Goal: Task Accomplishment & Management: Manage account settings

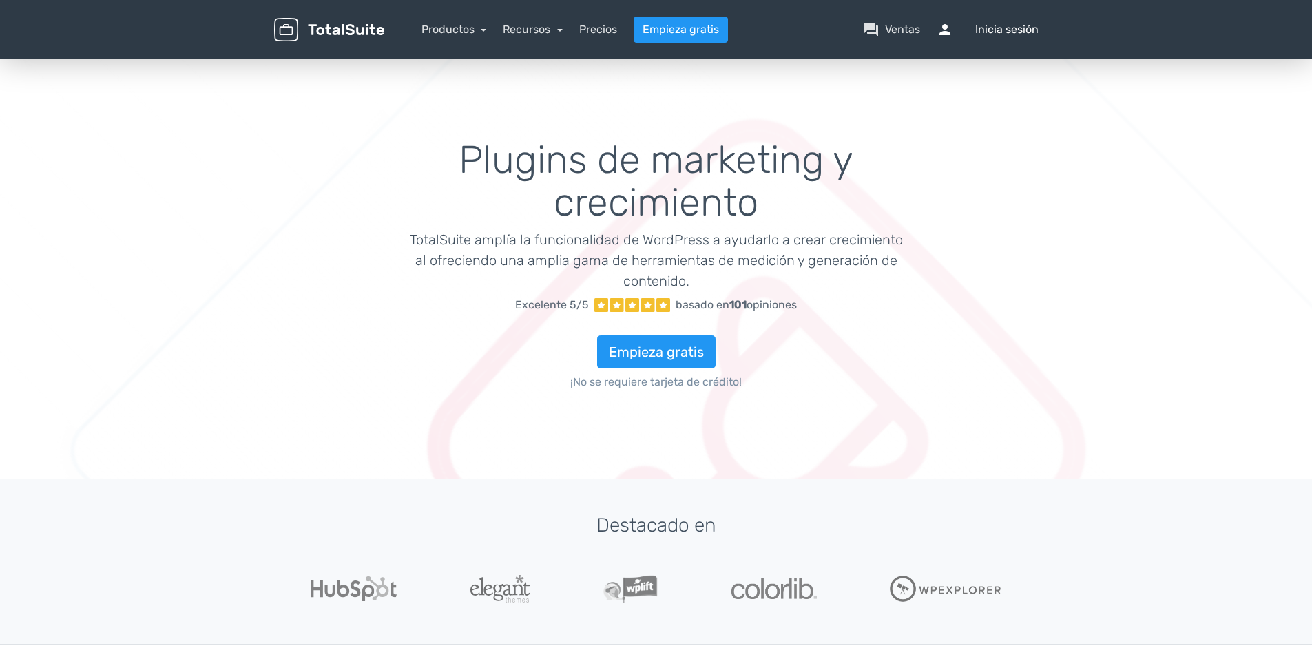
click at [1016, 25] on font "Inicia sesión" at bounding box center [1006, 29] width 63 height 17
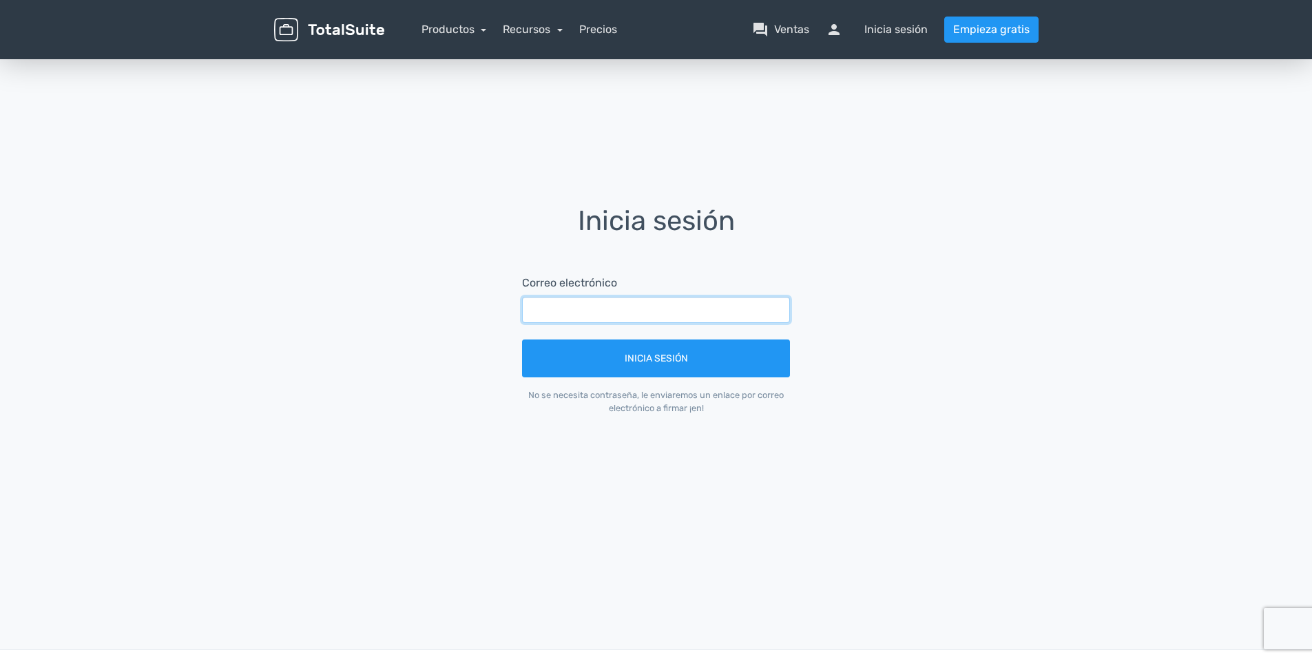
click at [537, 317] on input "text" at bounding box center [656, 310] width 268 height 26
type input "[EMAIL_ADDRESS][DOMAIN_NAME]"
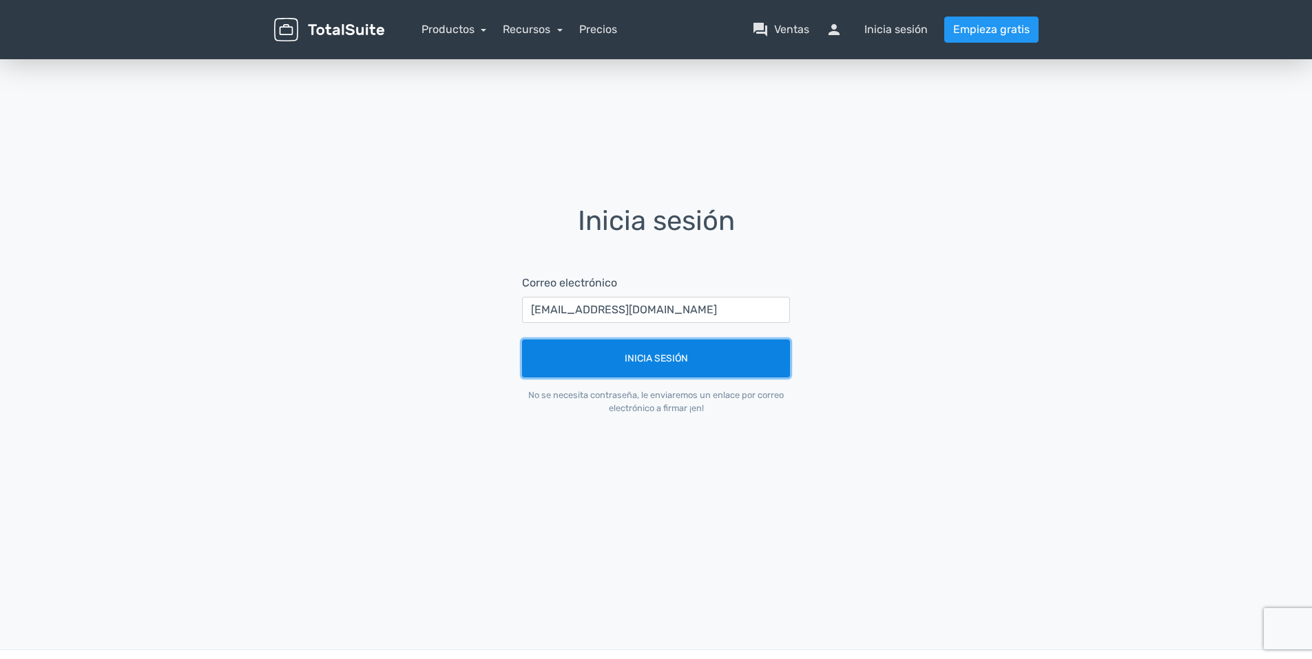
click at [637, 367] on button "Inicia sesión" at bounding box center [656, 358] width 268 height 38
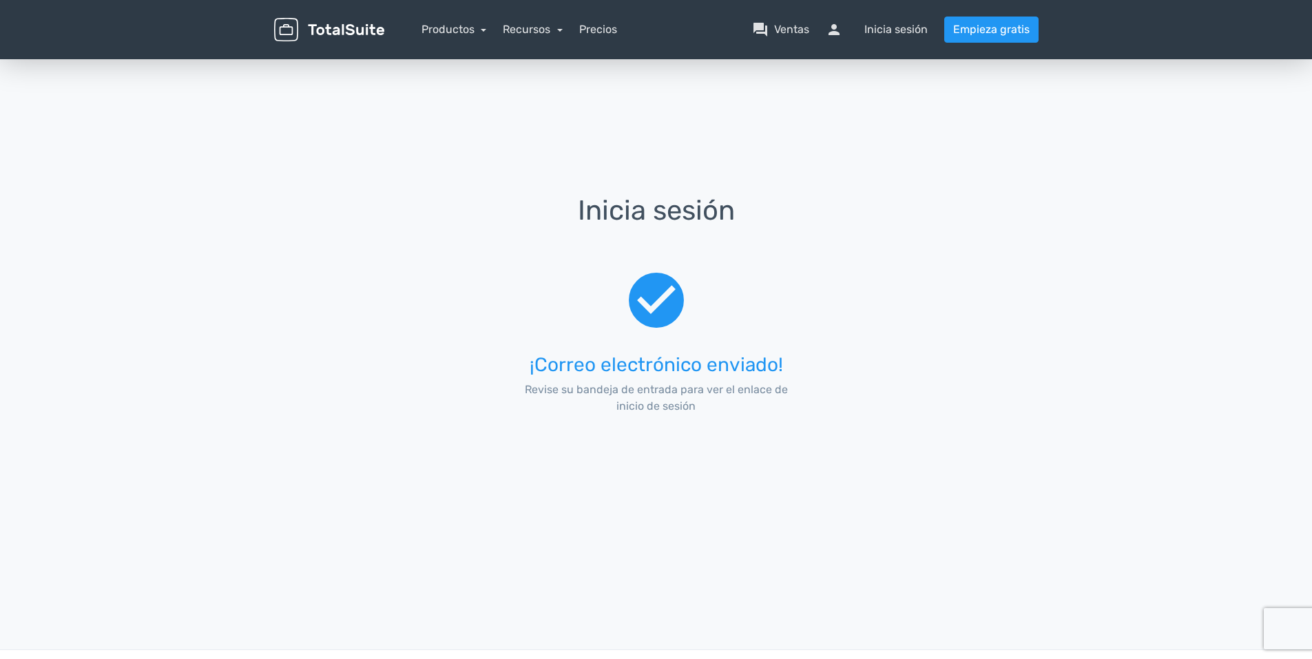
click at [317, 33] on img at bounding box center [329, 30] width 110 height 24
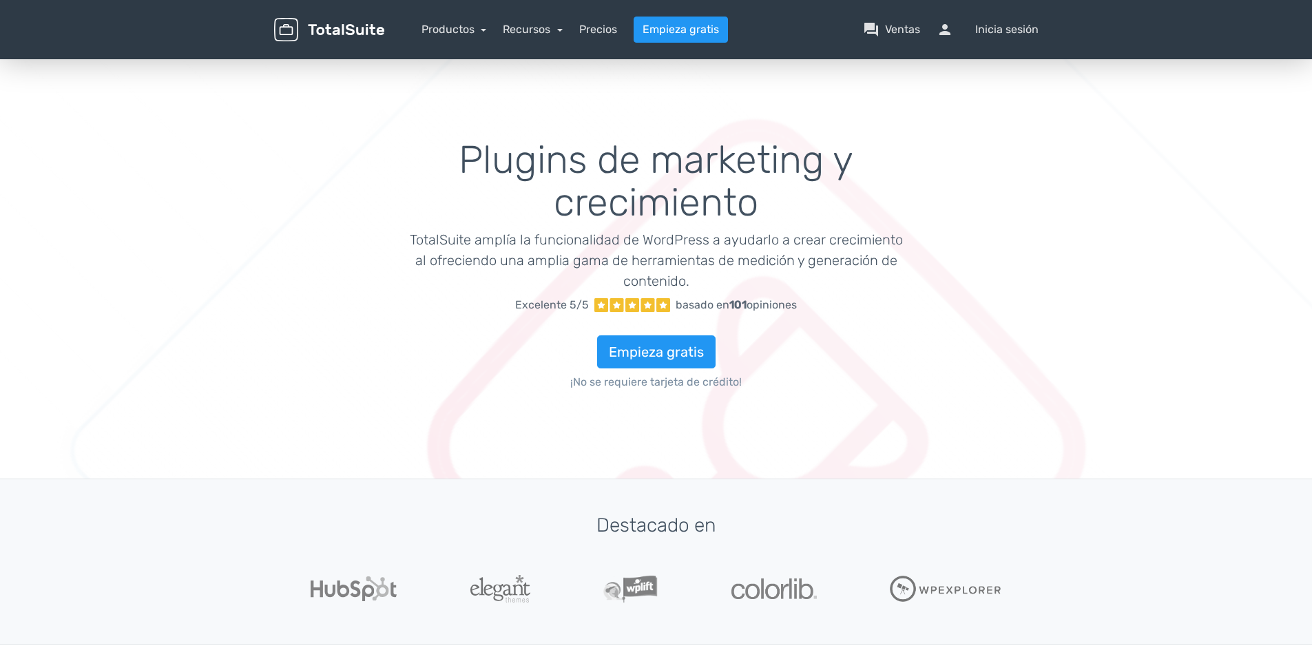
click at [445, 36] on div "Productos TotalPoll WordPress Poll and Contest Plugin TotalContest WordPress Co…" at bounding box center [453, 29] width 65 height 17
click at [482, 30] on link "Productos" at bounding box center [453, 29] width 65 height 13
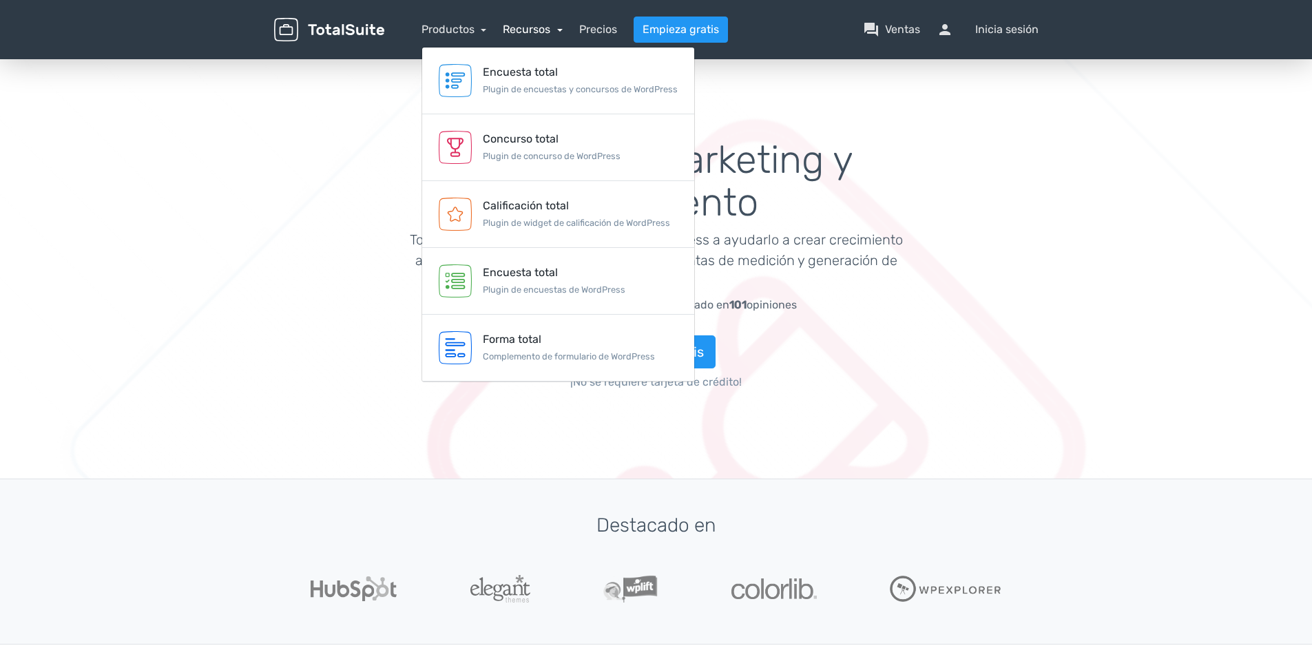
click at [558, 26] on link "Recursos" at bounding box center [533, 29] width 60 height 13
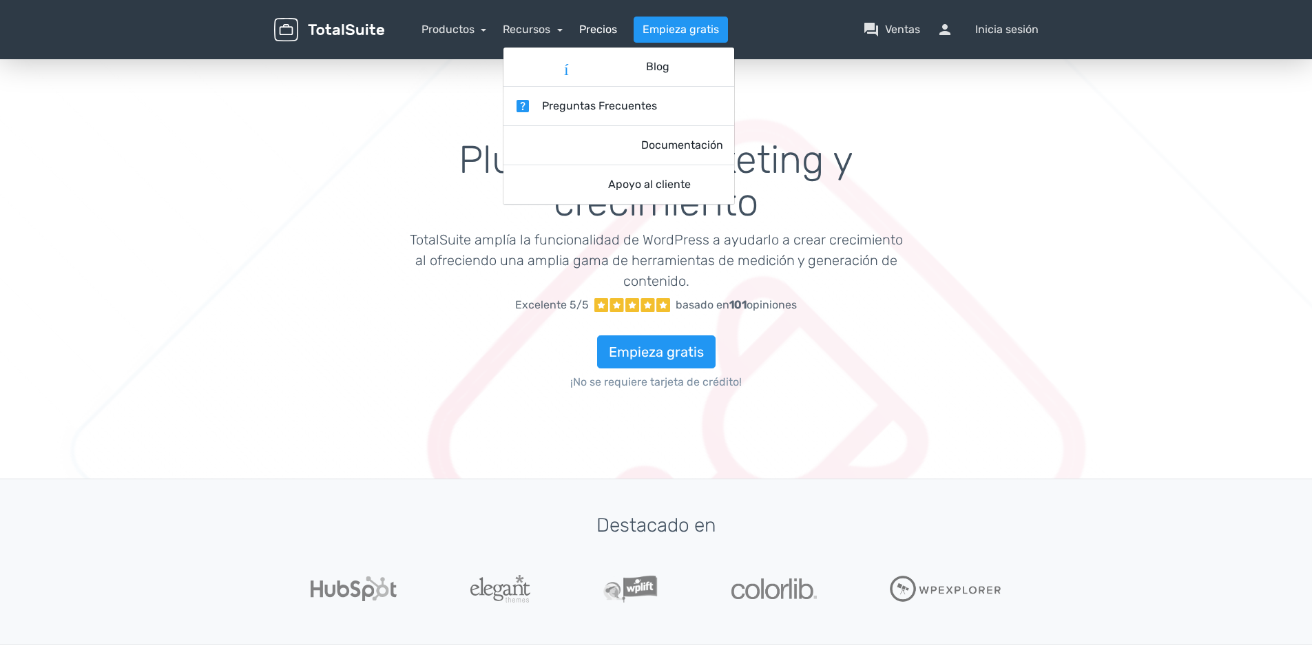
click at [603, 30] on link "Precios" at bounding box center [598, 29] width 38 height 17
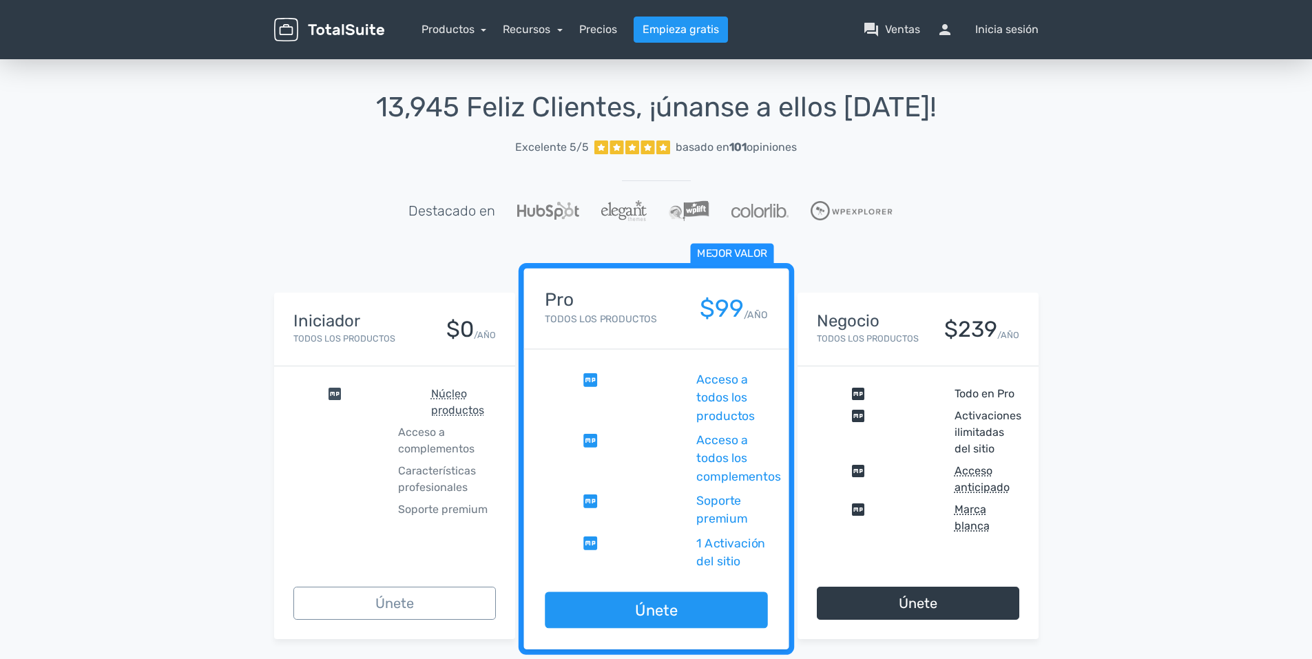
click at [271, 20] on div "menu" at bounding box center [329, 30] width 131 height 24
click at [287, 37] on img at bounding box center [329, 30] width 110 height 24
click at [295, 32] on img at bounding box center [329, 30] width 110 height 24
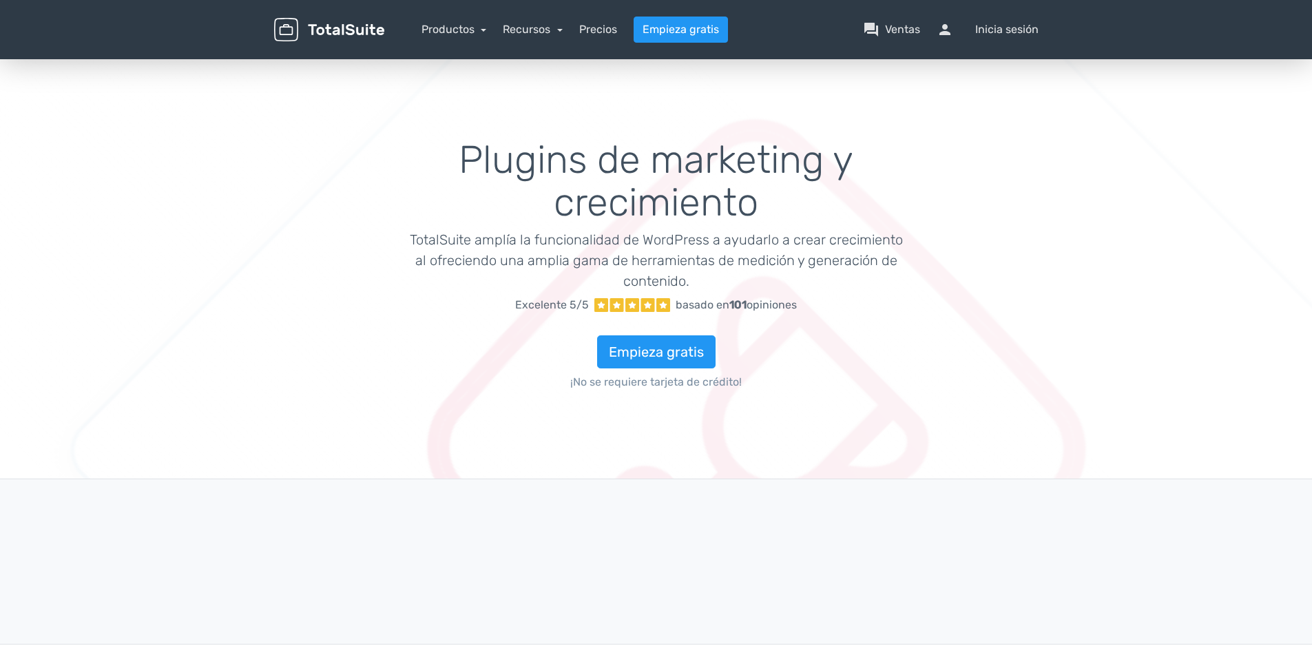
click at [322, 21] on img at bounding box center [329, 30] width 110 height 24
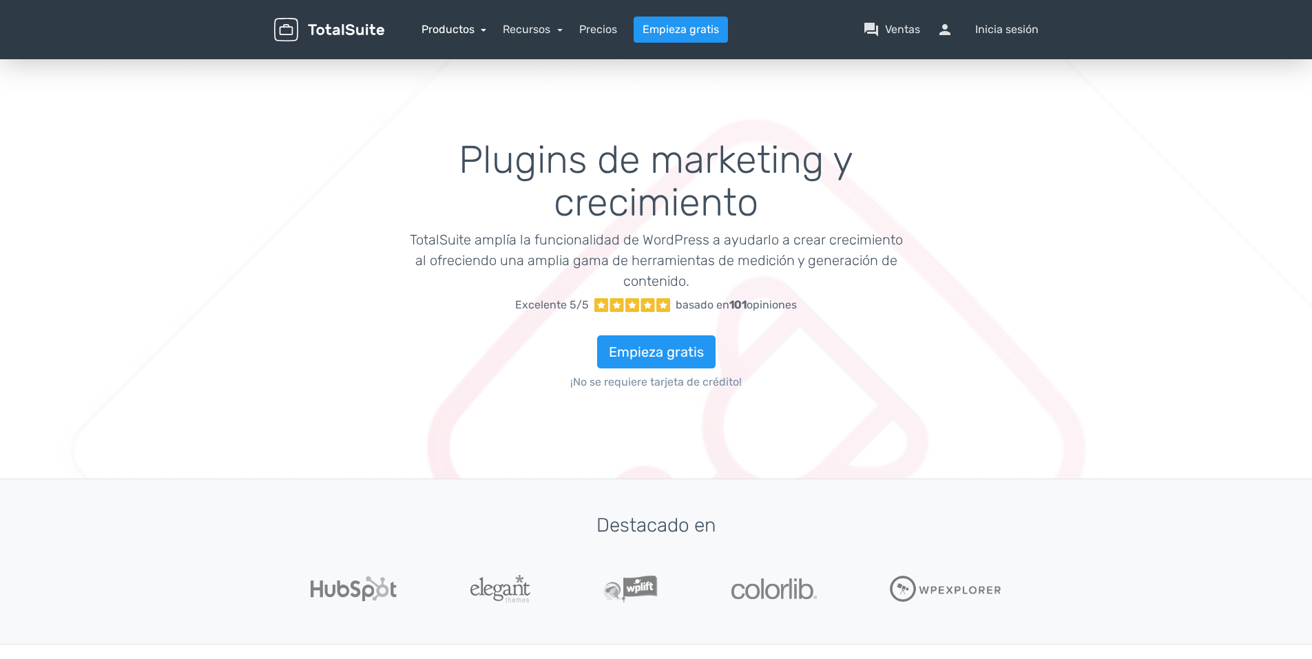
click at [450, 32] on link "Productos" at bounding box center [453, 29] width 65 height 13
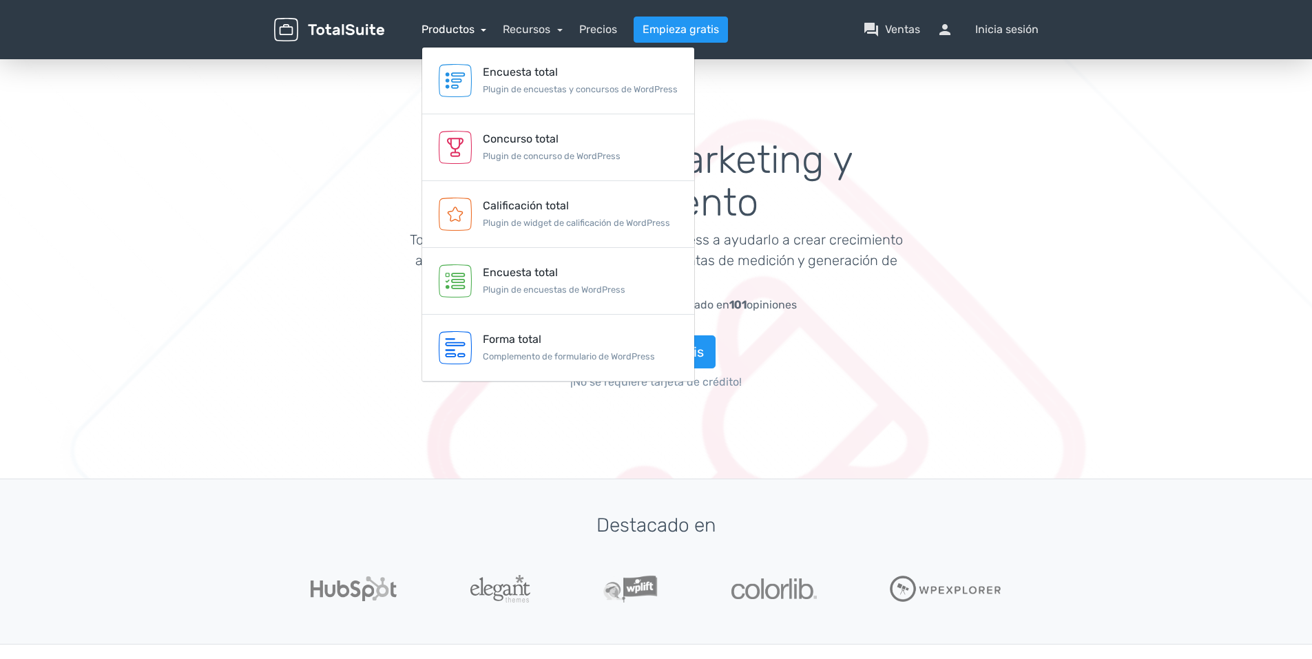
click at [450, 32] on link "Productos" at bounding box center [453, 29] width 65 height 13
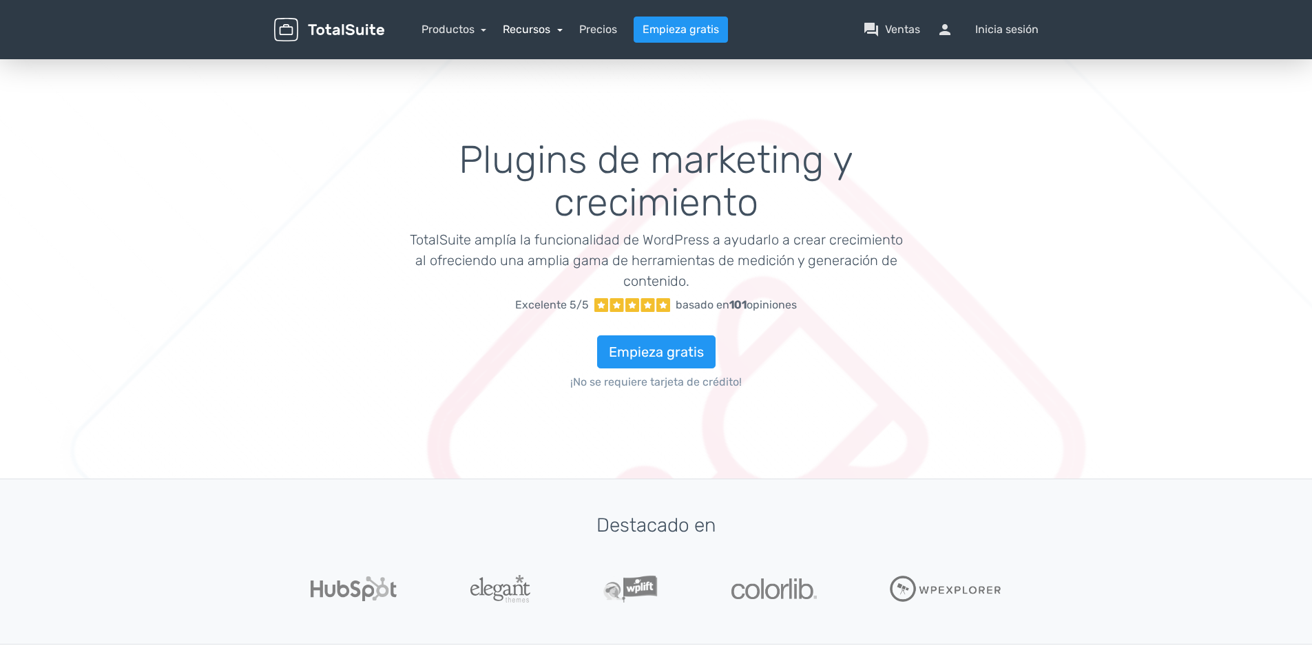
click at [515, 30] on link "Recursos" at bounding box center [533, 29] width 60 height 13
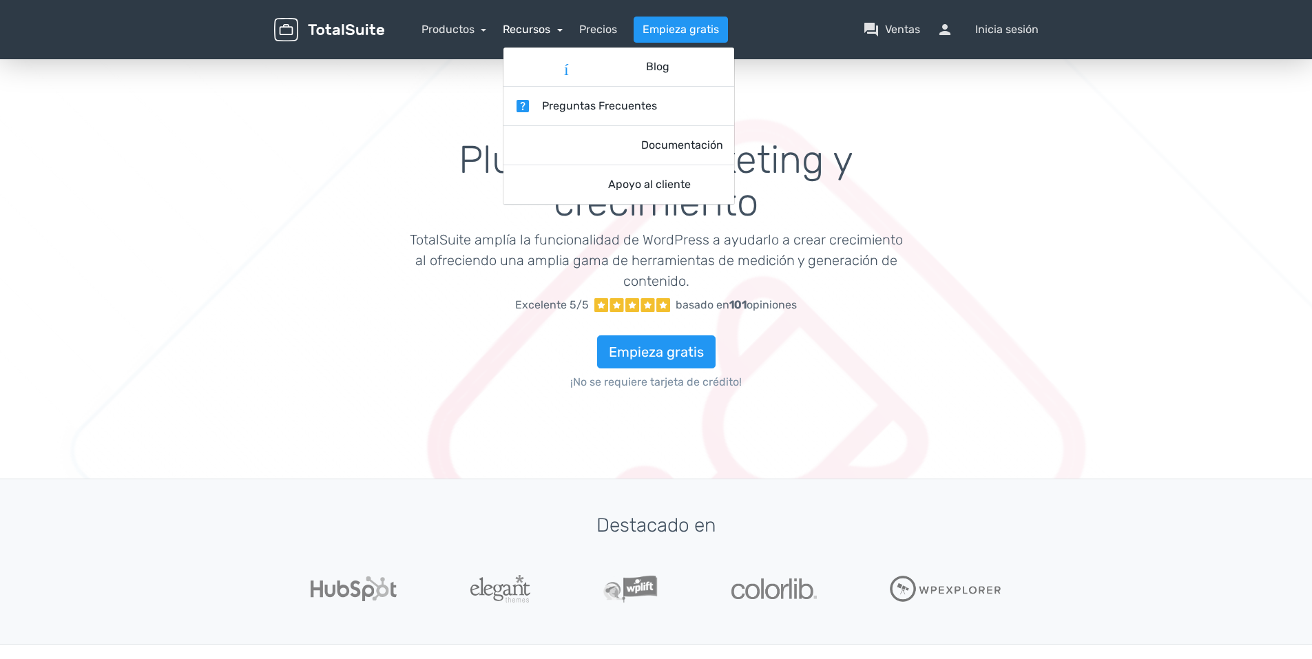
click at [515, 30] on link "Recursos" at bounding box center [533, 29] width 60 height 13
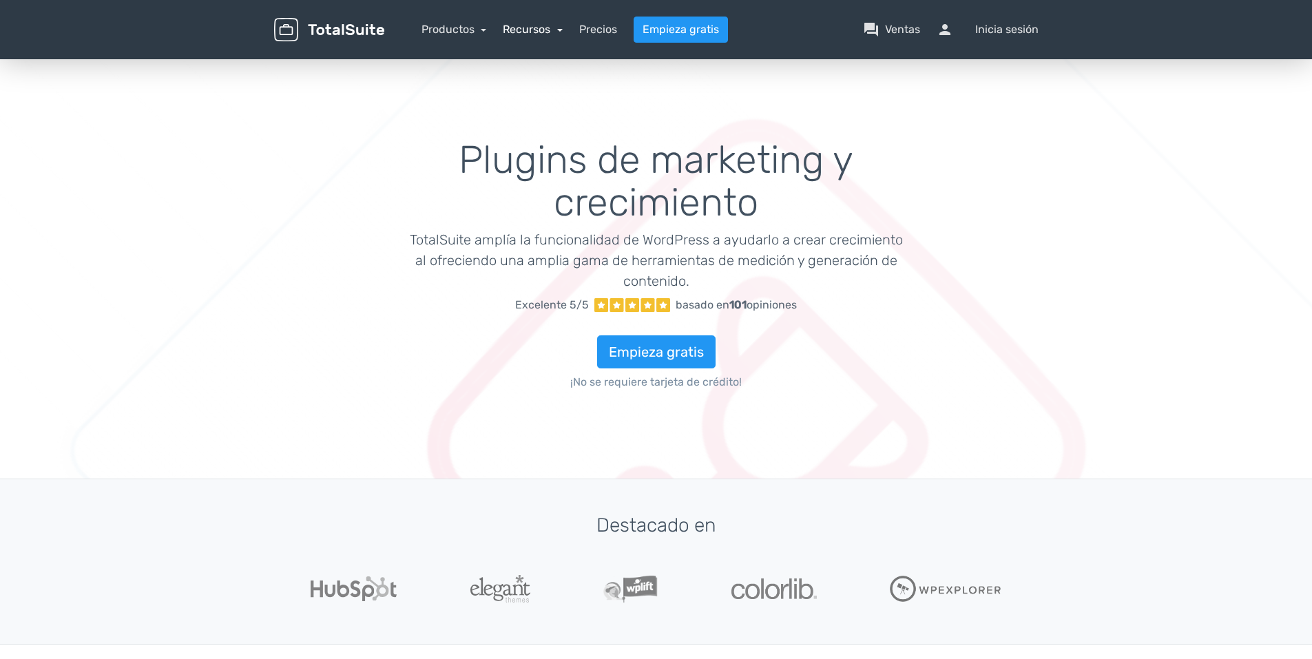
click at [558, 25] on link "Recursos" at bounding box center [533, 29] width 60 height 13
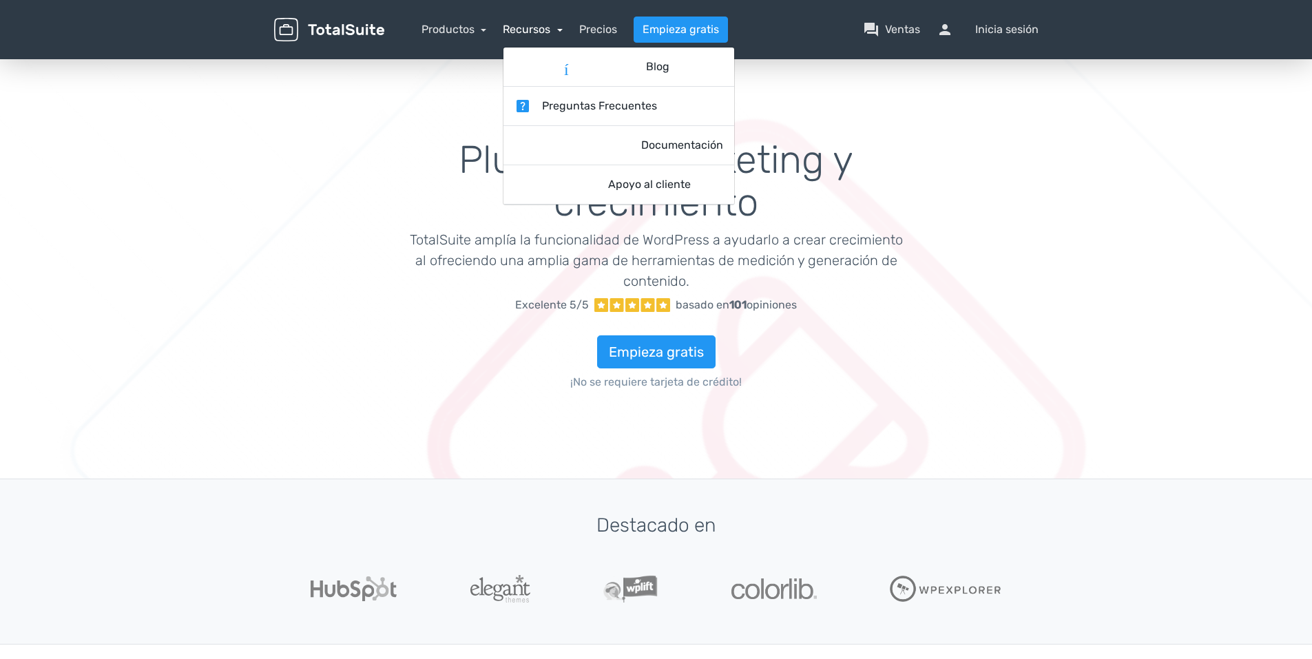
click at [558, 25] on link "Recursos" at bounding box center [533, 29] width 60 height 13
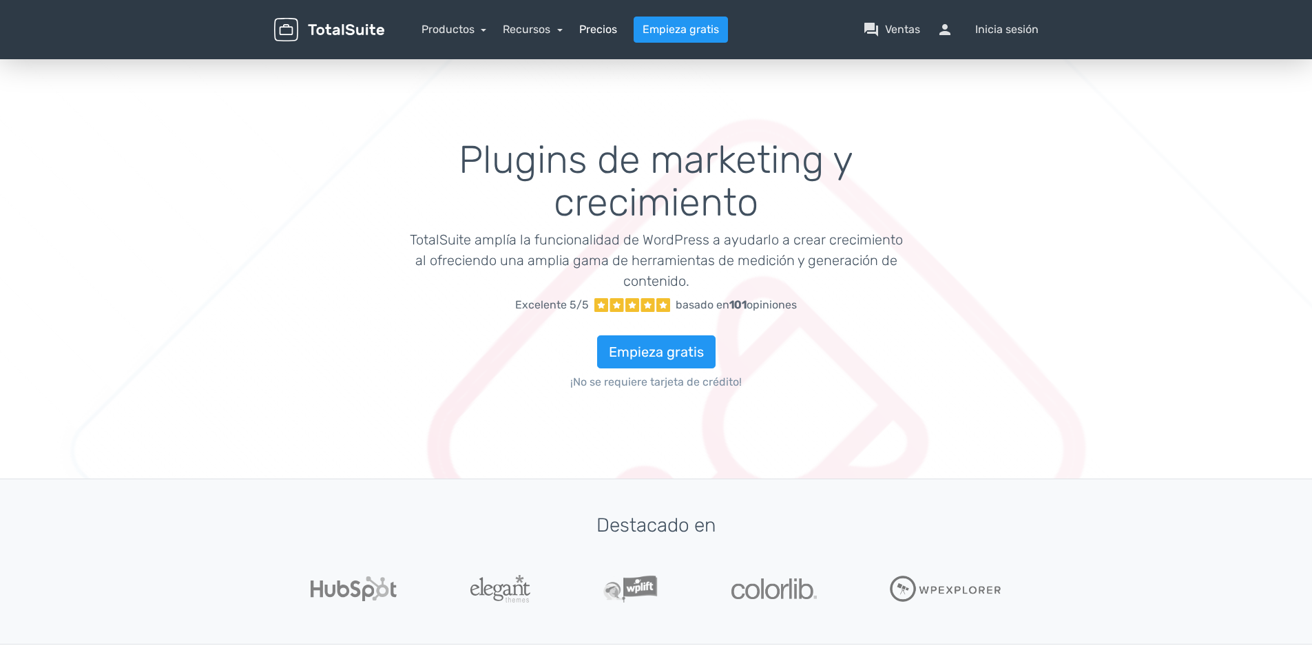
click at [583, 25] on link "Precios" at bounding box center [598, 29] width 38 height 17
click at [583, 28] on link "Precios" at bounding box center [598, 29] width 38 height 17
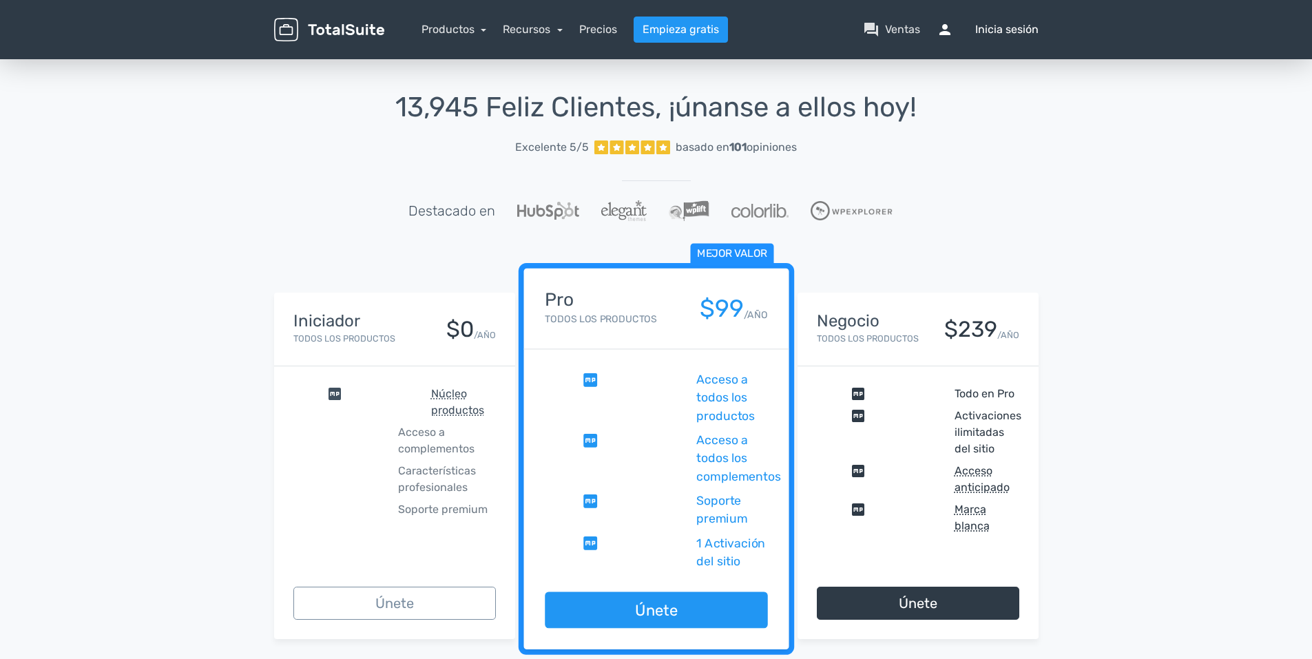
click at [946, 28] on span "persona" at bounding box center [952, 29] width 33 height 17
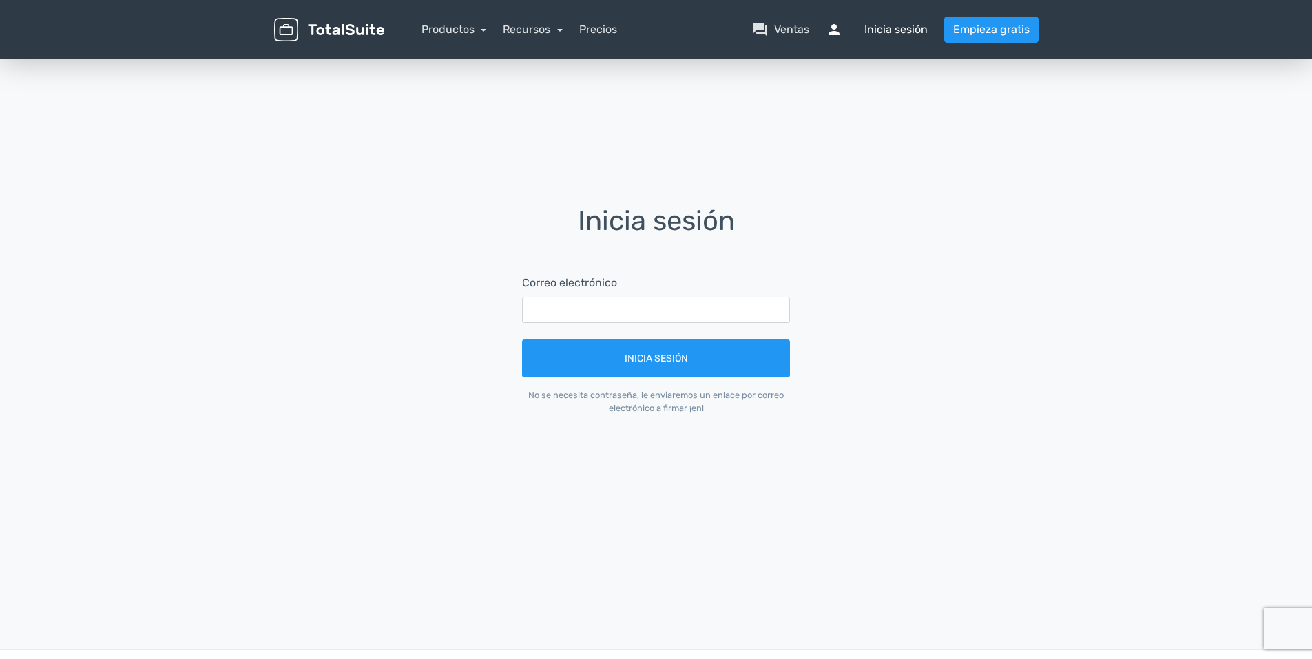
click at [893, 32] on font "Inicia sesión" at bounding box center [895, 29] width 63 height 17
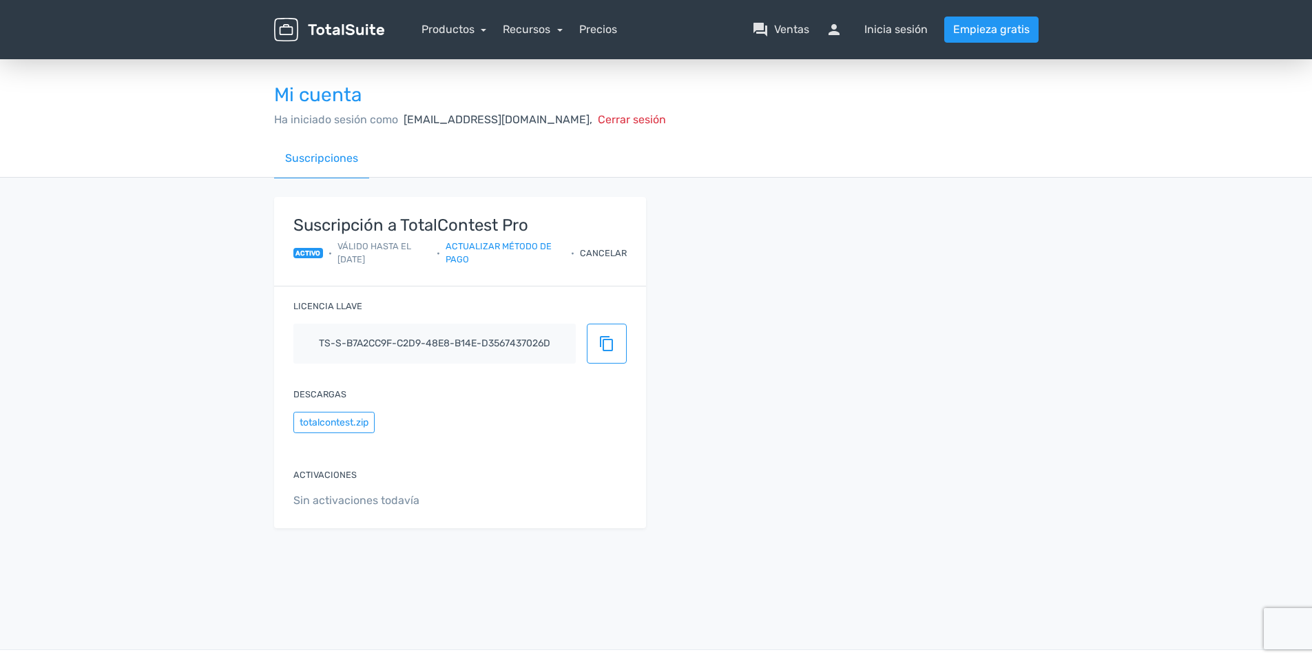
click at [893, 32] on font "Inicia sesión" at bounding box center [895, 29] width 63 height 17
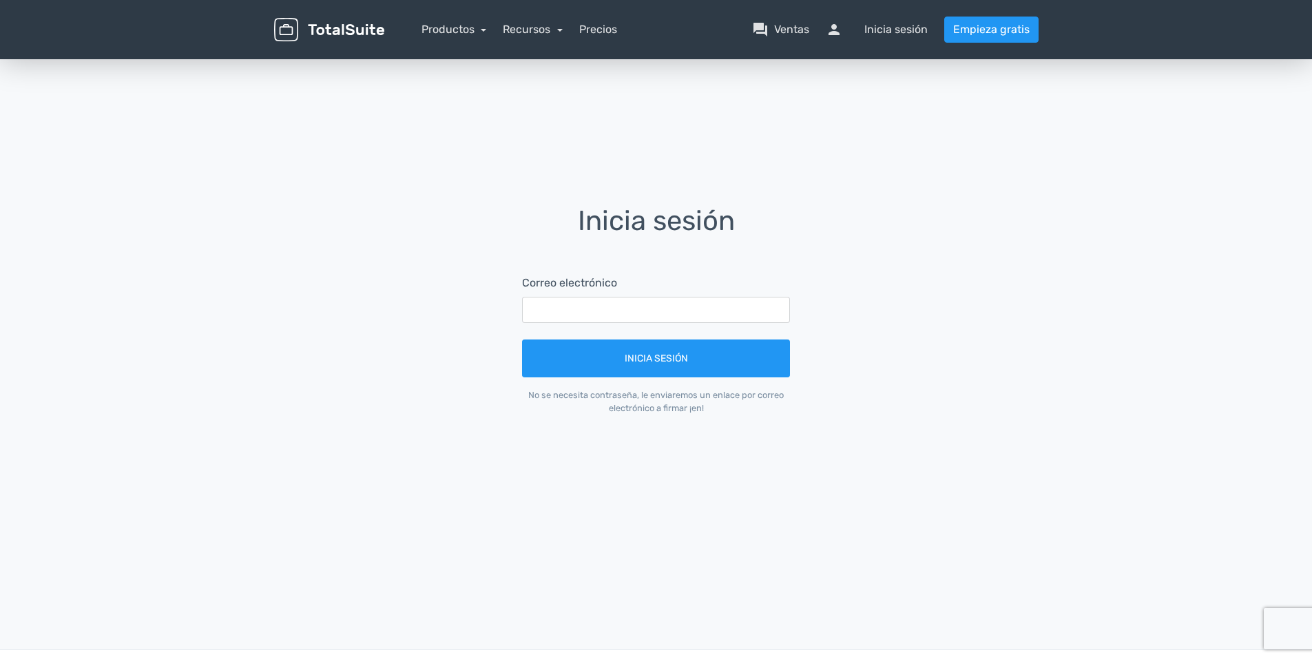
click at [893, 32] on font "Inicia sesión" at bounding box center [895, 29] width 63 height 17
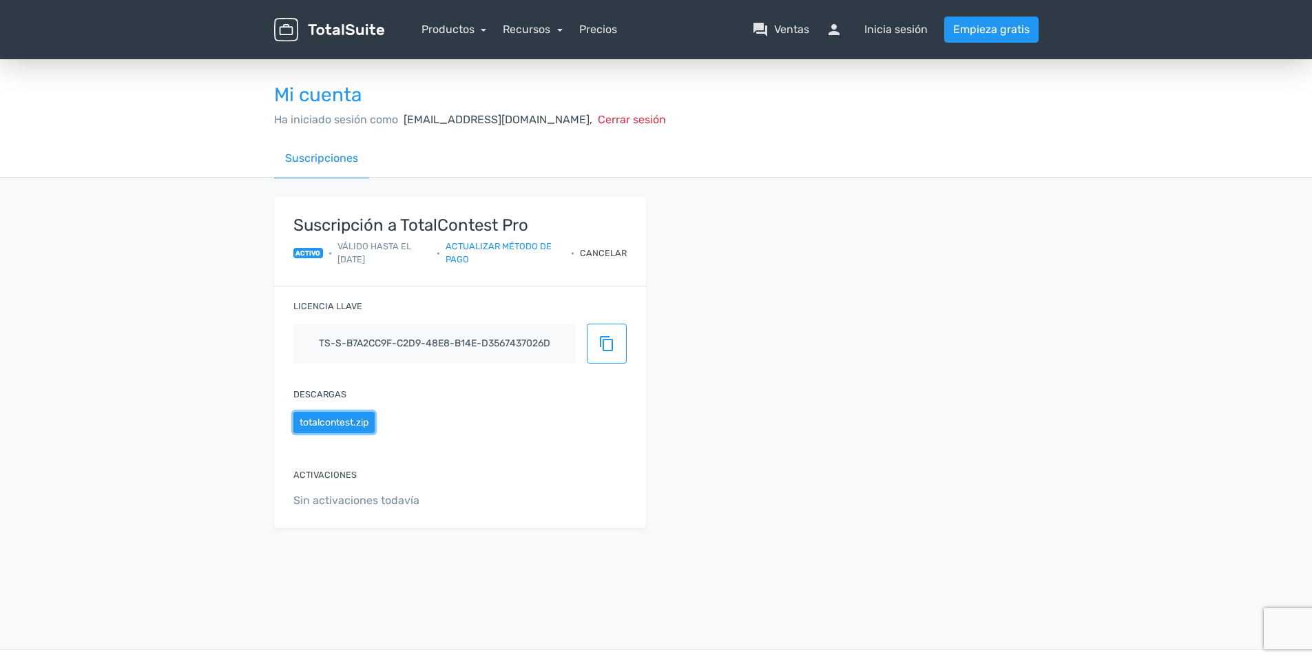
click at [346, 425] on button "totalcontest.zip" at bounding box center [333, 422] width 81 height 21
